Goal: Task Accomplishment & Management: Use online tool/utility

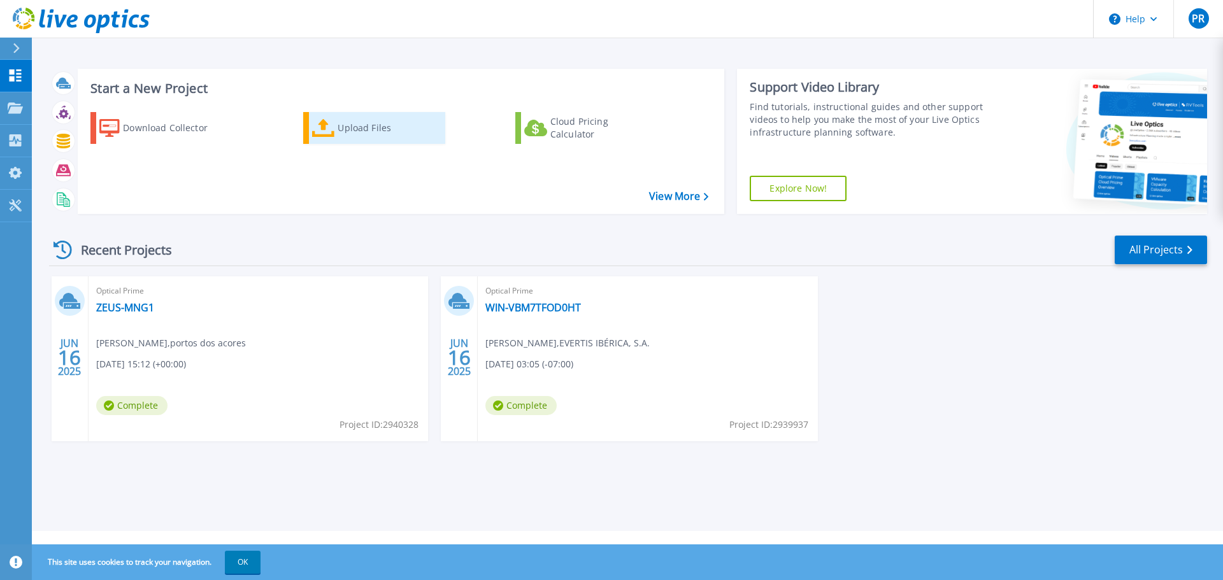
click at [359, 131] on div "Upload Files" at bounding box center [389, 127] width 102 height 25
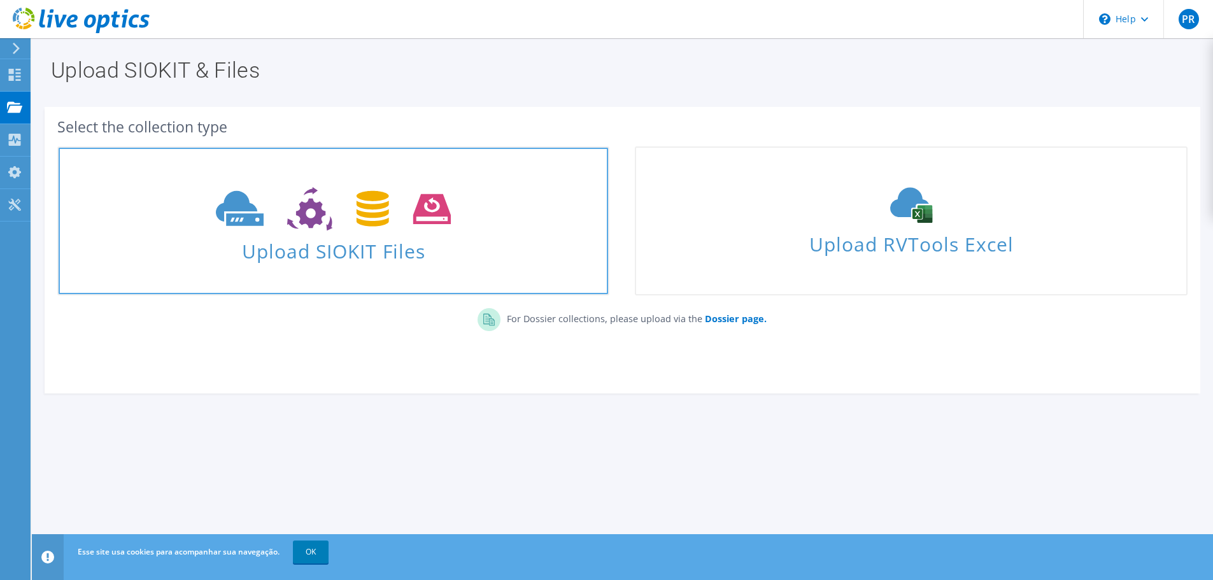
click at [297, 261] on span "Upload SIOKIT Files" at bounding box center [334, 247] width 550 height 27
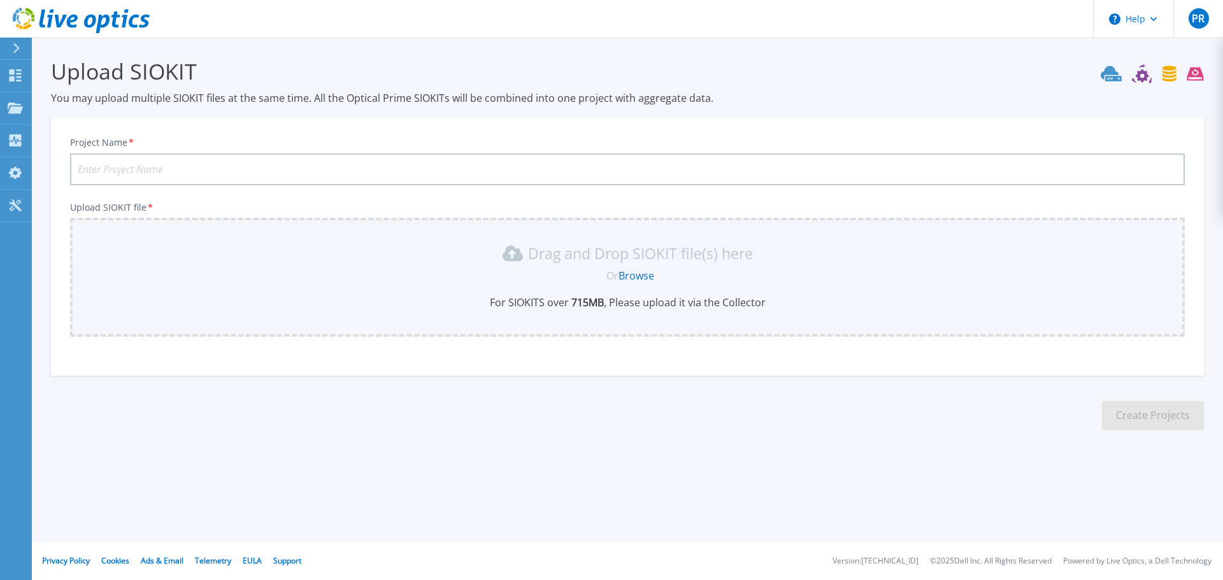
click at [304, 168] on input "Project Name *" at bounding box center [627, 170] width 1115 height 32
click at [223, 176] on input "Project Name *" at bounding box center [627, 170] width 1115 height 32
type input "KPMG"
click at [629, 274] on link "Browse" at bounding box center [637, 276] width 36 height 14
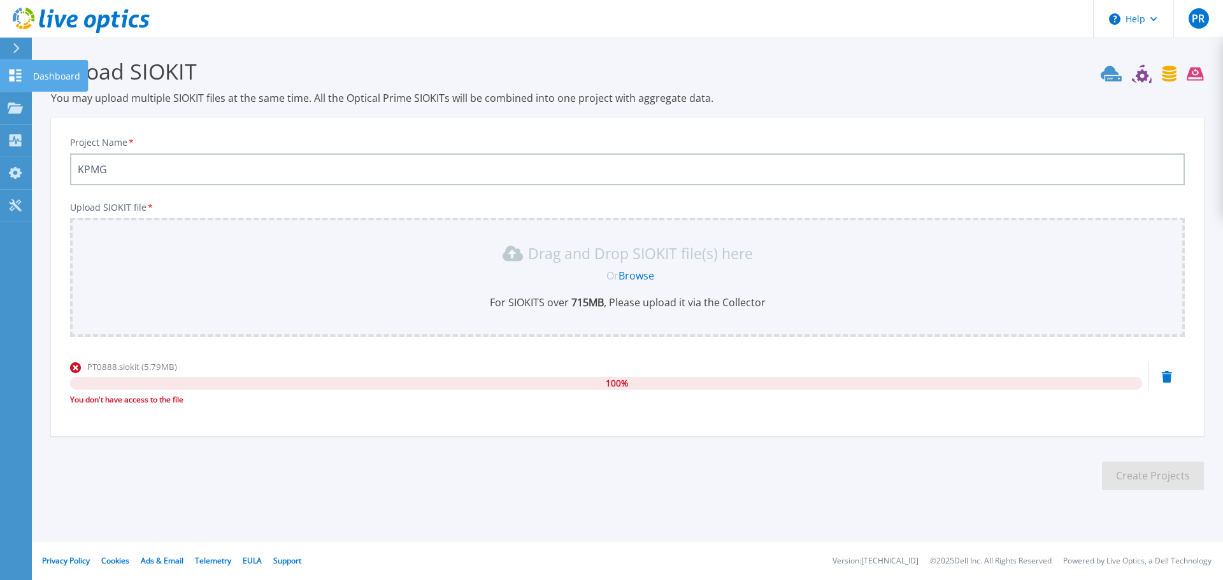
click at [13, 81] on icon at bounding box center [16, 75] width 12 height 12
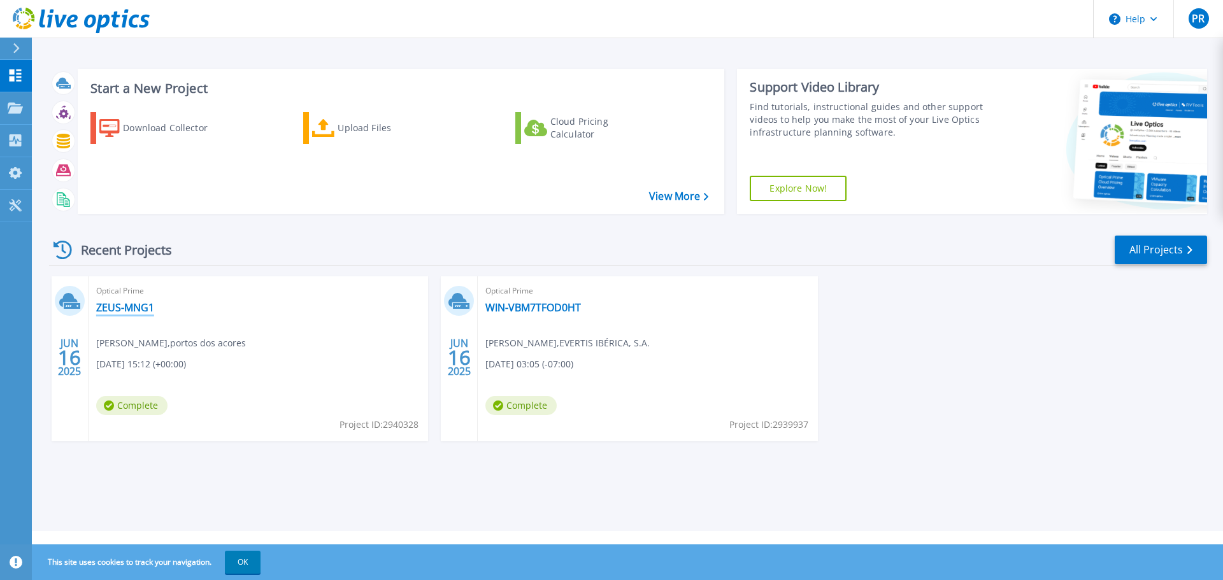
click at [121, 308] on link "ZEUS-MNG1" at bounding box center [125, 307] width 58 height 13
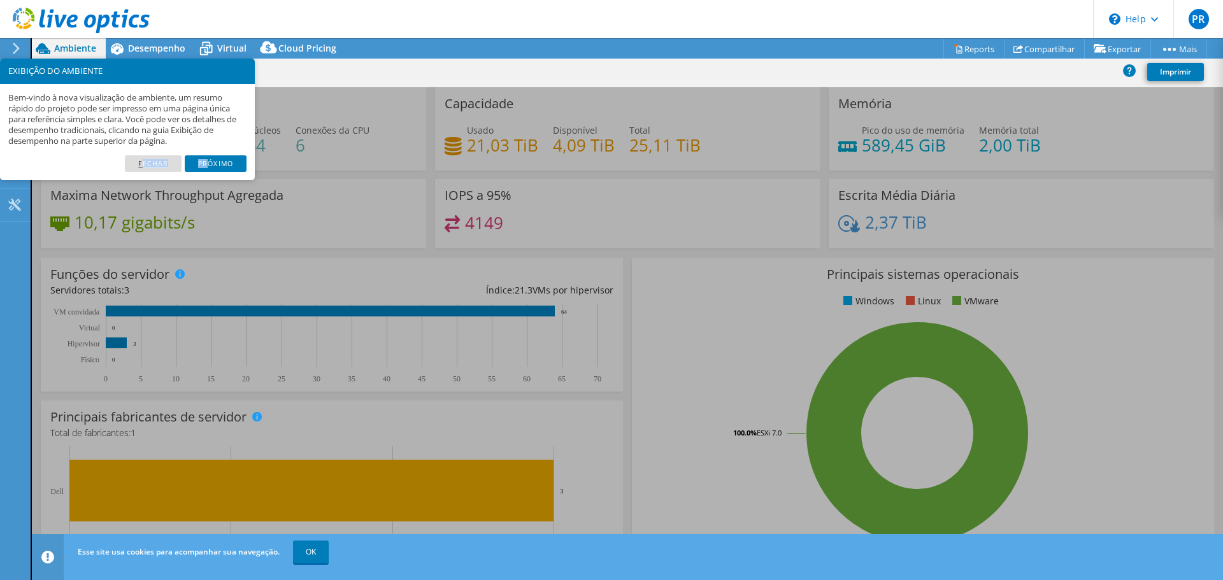
drag, startPoint x: 210, startPoint y: 164, endPoint x: 140, endPoint y: 167, distance: 70.1
click at [140, 167] on ul "[PERSON_NAME]" at bounding box center [127, 163] width 238 height 17
click at [139, 167] on link "Fechar" at bounding box center [153, 163] width 57 height 17
